Goal: Information Seeking & Learning: Learn about a topic

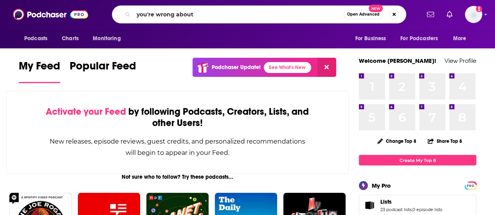
type input "you're wrong about"
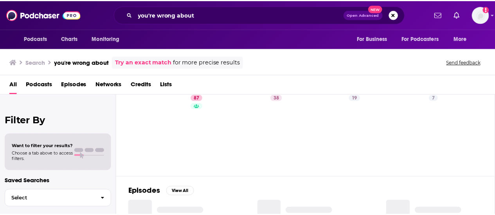
scroll to position [39, 0]
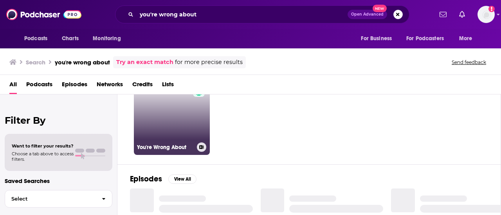
click at [169, 113] on link "87 You're Wrong About" at bounding box center [172, 117] width 76 height 76
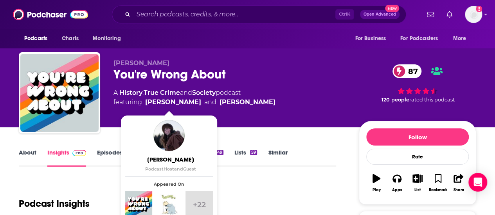
drag, startPoint x: 274, startPoint y: 101, endPoint x: 145, endPoint y: 104, distance: 128.3
click at [145, 104] on div "A History , True Crime and Society podcast featuring [PERSON_NAME] and [PERSON_…" at bounding box center [229, 97] width 233 height 19
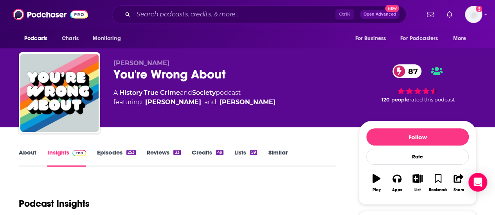
copy span "[PERSON_NAME] and [PERSON_NAME]"
click at [171, 116] on div "[PERSON_NAME] You're Wrong About 87 A History , True Crime and Society podcast …" at bounding box center [229, 90] width 233 height 63
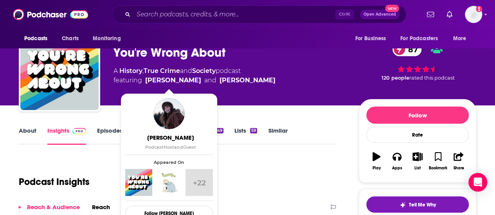
scroll to position [39, 0]
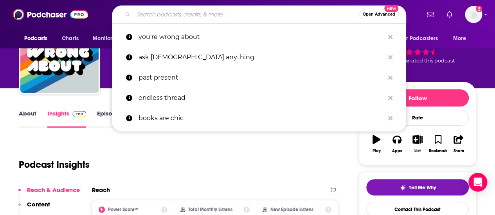
click at [210, 11] on input "Search podcasts, credits, & more..." at bounding box center [246, 14] width 226 height 13
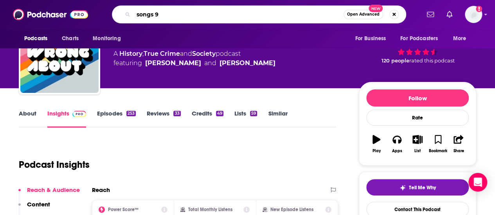
type input "songs 90"
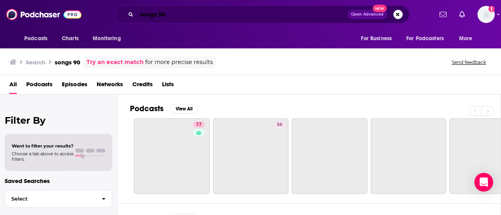
click at [210, 11] on input "songs 90" at bounding box center [241, 14] width 211 height 13
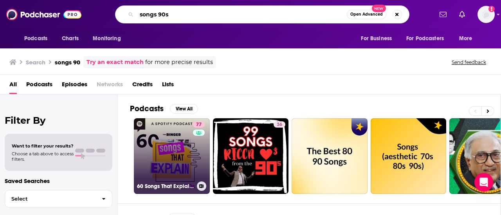
type input "songs 90s"
click at [170, 153] on link "77 60 Songs That Explain the '90s" at bounding box center [172, 156] width 76 height 76
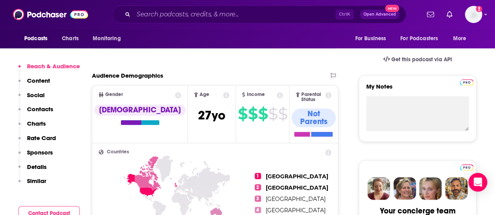
scroll to position [235, 0]
